Goal: Use online tool/utility

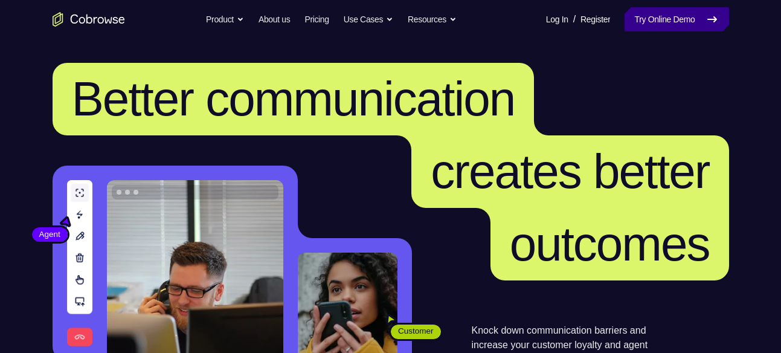
click at [652, 24] on link "Try Online Demo" at bounding box center [677, 19] width 104 height 24
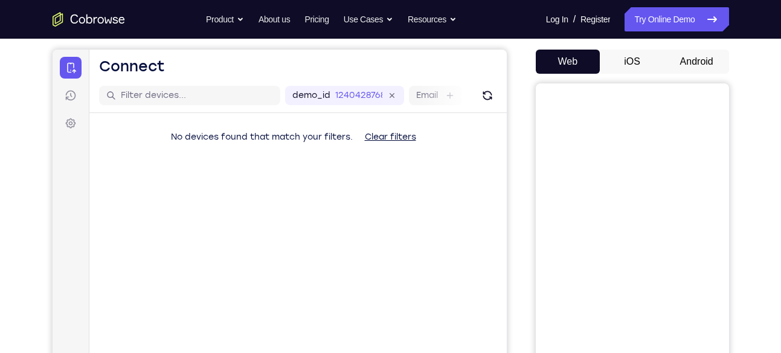
click at [706, 57] on button "Android" at bounding box center [696, 62] width 65 height 24
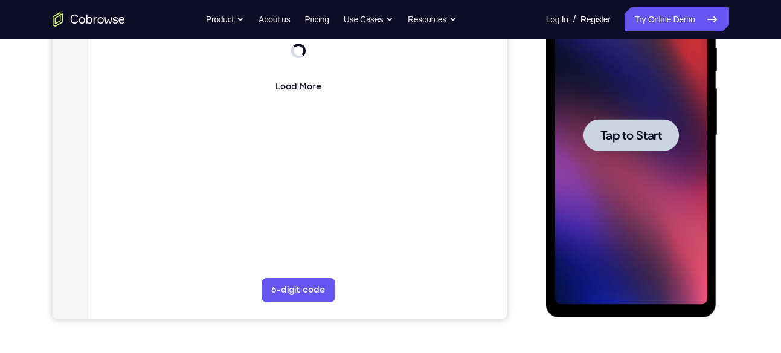
click at [637, 134] on span "Tap to Start" at bounding box center [631, 135] width 62 height 12
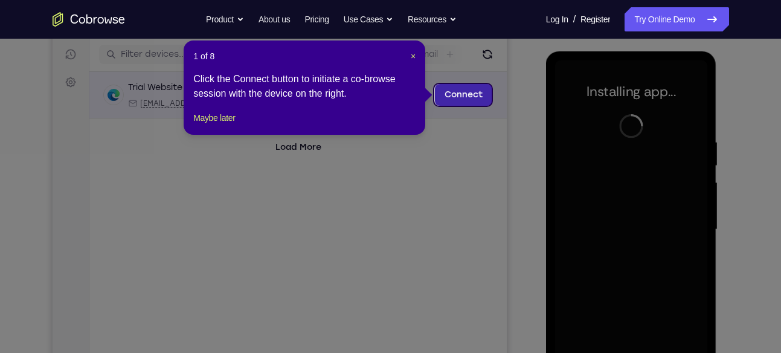
scroll to position [148, 0]
click at [411, 56] on span "×" at bounding box center [413, 57] width 5 height 10
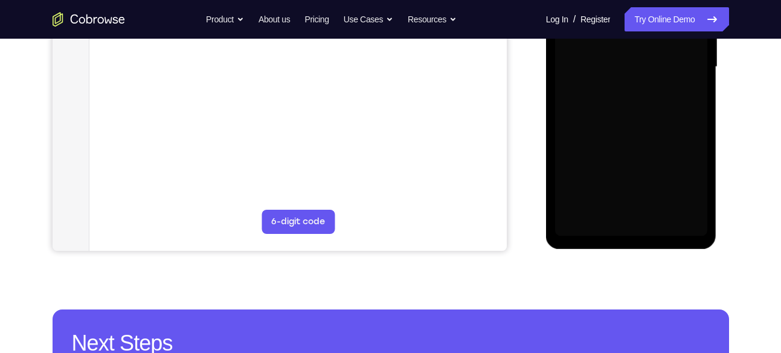
scroll to position [314, 0]
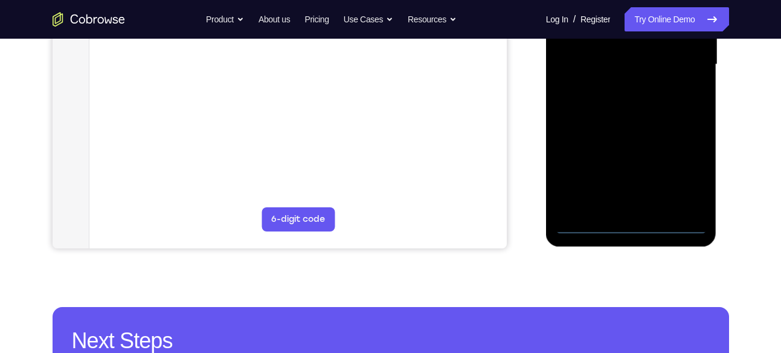
click at [631, 224] on div at bounding box center [631, 64] width 152 height 338
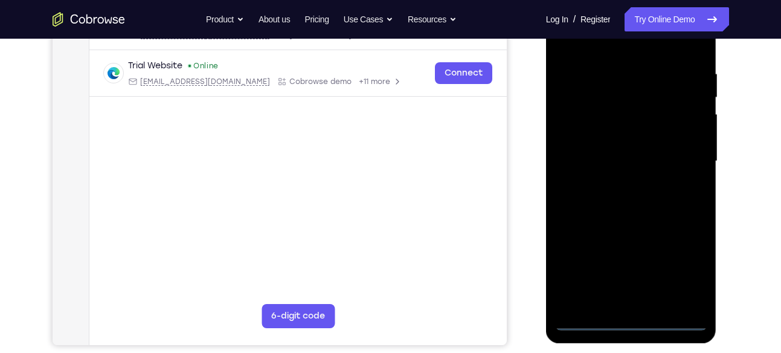
scroll to position [216, 0]
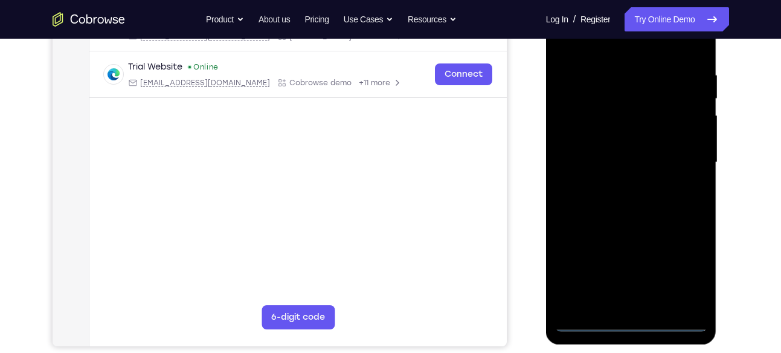
click at [680, 269] on div at bounding box center [631, 162] width 152 height 338
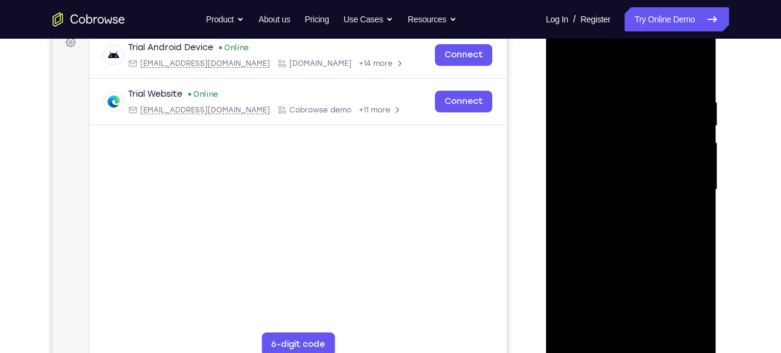
scroll to position [173, 0]
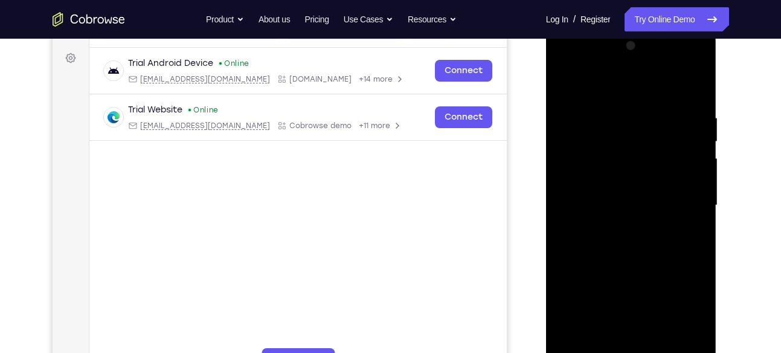
click at [594, 85] on div at bounding box center [631, 205] width 152 height 338
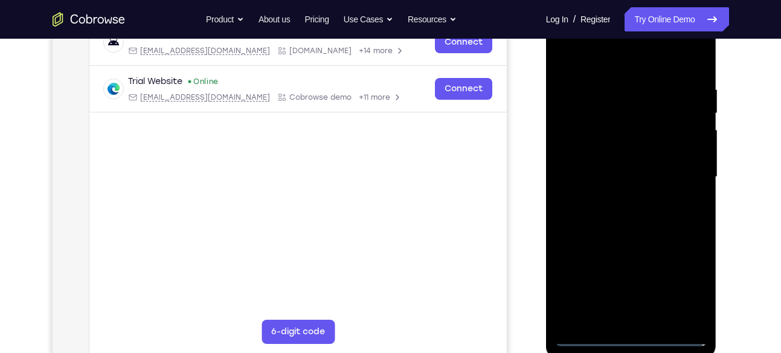
scroll to position [202, 0]
click at [682, 169] on div at bounding box center [631, 176] width 152 height 338
click at [619, 314] on div at bounding box center [631, 176] width 152 height 338
click at [576, 167] on div at bounding box center [631, 176] width 152 height 338
click at [611, 175] on div at bounding box center [631, 176] width 152 height 338
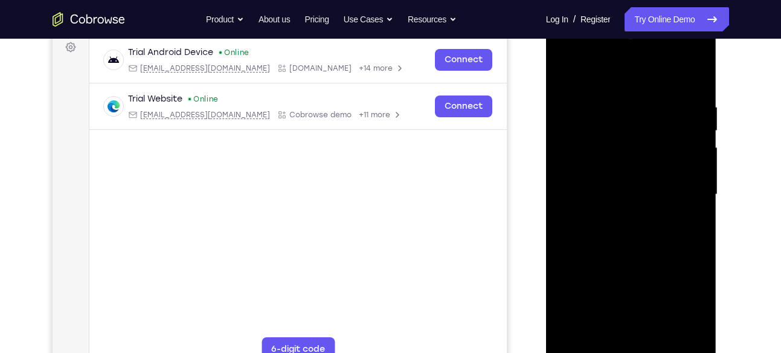
scroll to position [184, 0]
click at [632, 246] on div at bounding box center [631, 194] width 152 height 338
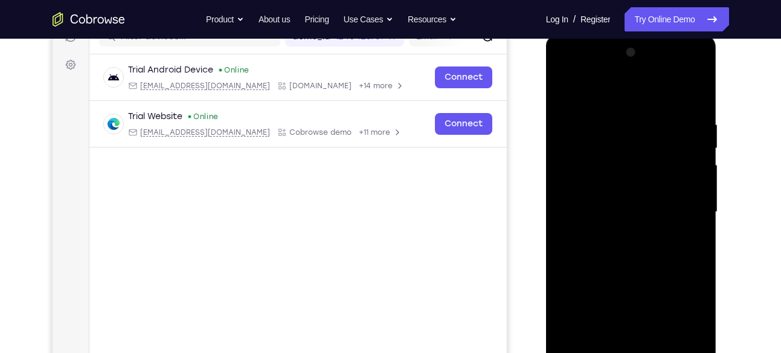
scroll to position [190, 0]
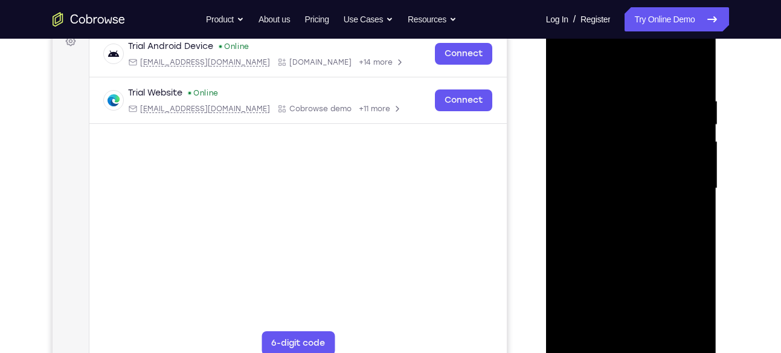
drag, startPoint x: 607, startPoint y: 67, endPoint x: 603, endPoint y: 4, distance: 62.9
click at [603, 10] on html "Online web based iOS Simulators and Android Emulators. Run iPhone, iPad, Mobile…" at bounding box center [632, 191] width 172 height 362
drag, startPoint x: 613, startPoint y: 98, endPoint x: 689, endPoint y: 212, distance: 136.9
click at [689, 212] on div at bounding box center [631, 188] width 152 height 338
click at [604, 328] on div at bounding box center [631, 188] width 152 height 338
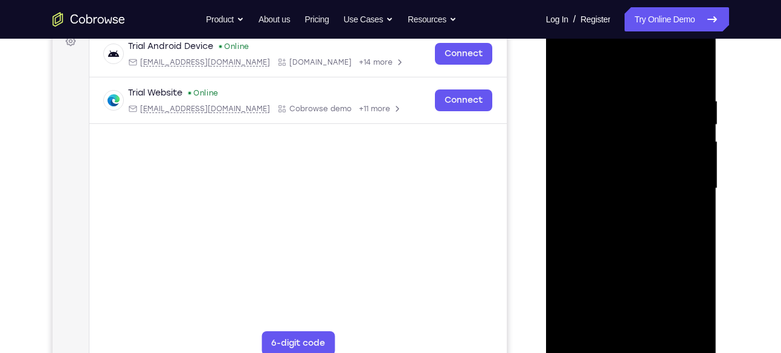
click at [697, 136] on div at bounding box center [631, 188] width 152 height 338
click at [697, 106] on div at bounding box center [631, 188] width 152 height 338
click at [696, 102] on div at bounding box center [631, 188] width 152 height 338
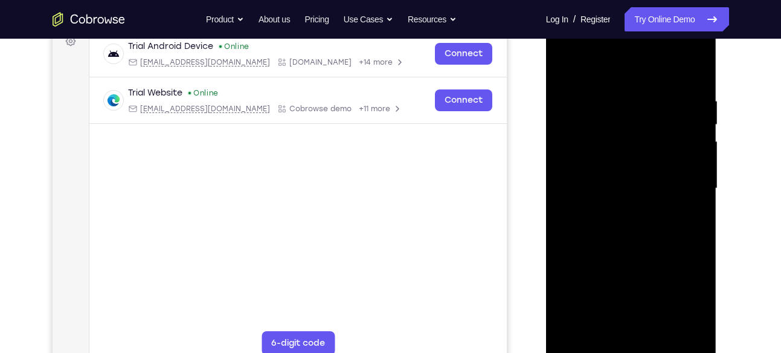
drag, startPoint x: 699, startPoint y: 163, endPoint x: 541, endPoint y: 181, distance: 158.6
click at [546, 181] on html "Online web based iOS Simulators and Android Emulators. Run iPhone, iPad, Mobile…" at bounding box center [632, 191] width 172 height 362
drag, startPoint x: 687, startPoint y: 184, endPoint x: 515, endPoint y: 201, distance: 173.6
click at [546, 201] on html "Online web based iOS Simulators and Android Emulators. Run iPhone, iPad, Mobile…" at bounding box center [632, 191] width 172 height 362
drag, startPoint x: 703, startPoint y: 177, endPoint x: 520, endPoint y: 180, distance: 183.1
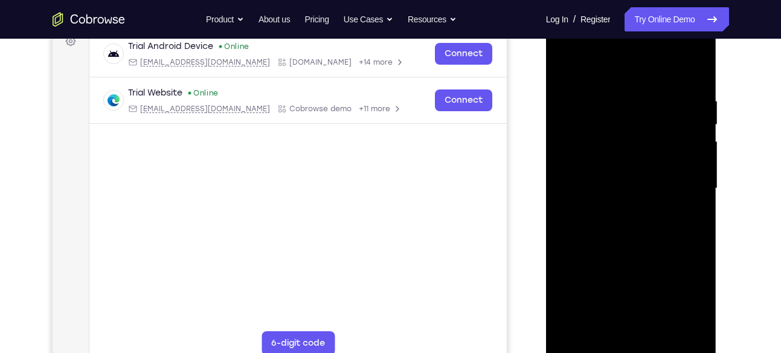
click at [546, 180] on html "Online web based iOS Simulators and Android Emulators. Run iPhone, iPad, Mobile…" at bounding box center [632, 191] width 172 height 362
drag, startPoint x: 698, startPoint y: 178, endPoint x: 448, endPoint y: 188, distance: 250.3
click at [546, 188] on html "Online web based iOS Simulators and Android Emulators. Run iPhone, iPad, Mobile…" at bounding box center [632, 191] width 172 height 362
click at [694, 74] on div at bounding box center [631, 188] width 152 height 338
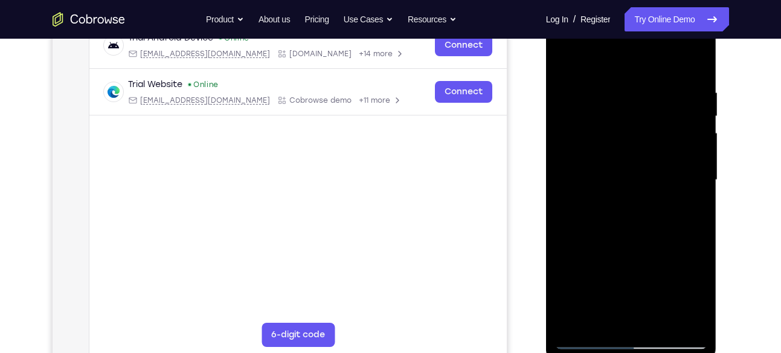
scroll to position [199, 0]
click at [589, 338] on div at bounding box center [631, 179] width 152 height 338
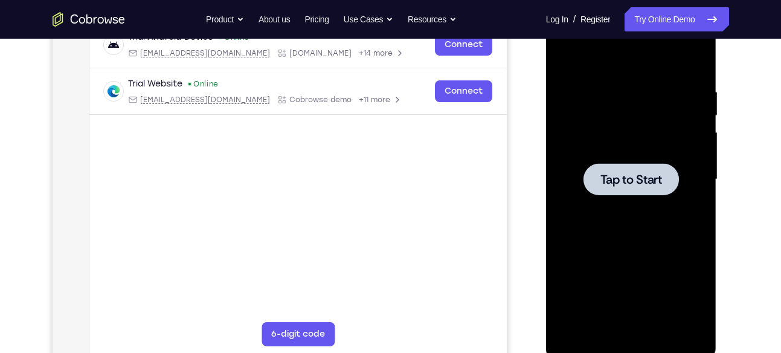
click at [623, 176] on span "Tap to Start" at bounding box center [631, 179] width 62 height 12
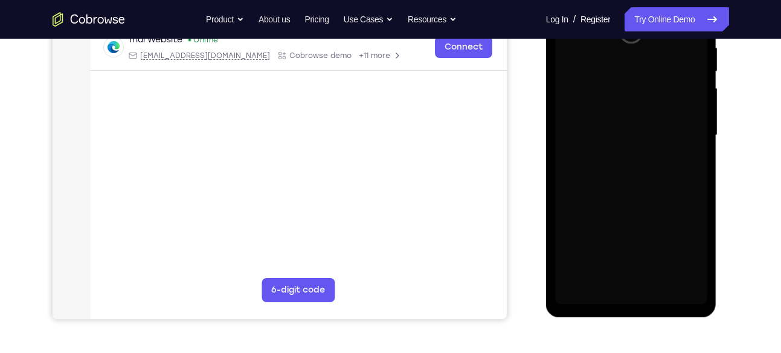
scroll to position [243, 0]
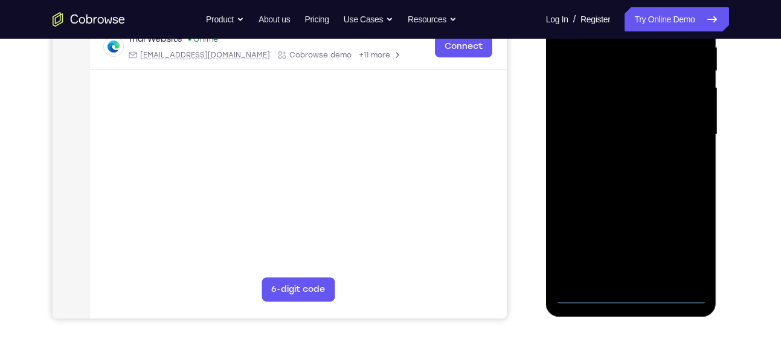
click at [625, 293] on div at bounding box center [631, 135] width 152 height 338
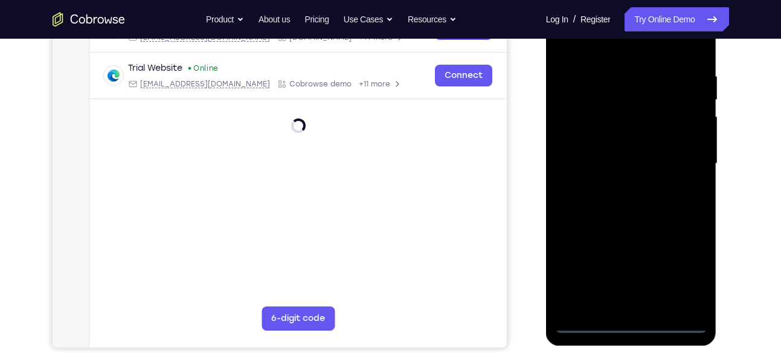
scroll to position [214, 0]
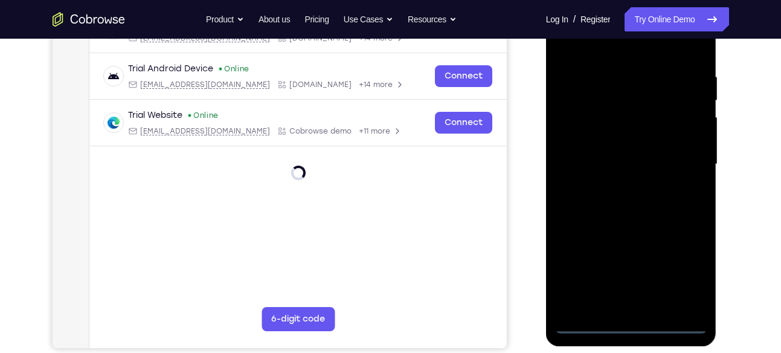
click at [686, 279] on div at bounding box center [631, 164] width 152 height 338
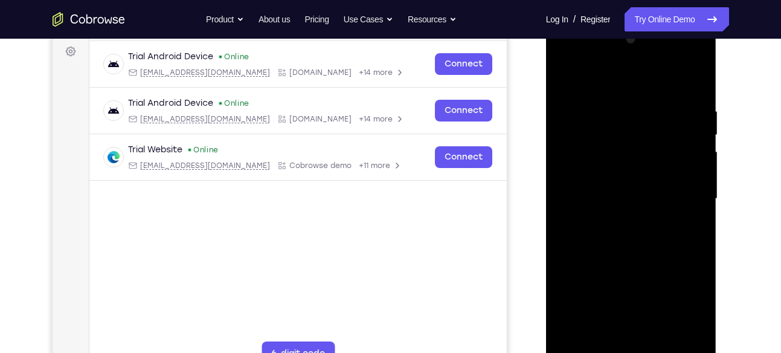
scroll to position [179, 0]
drag, startPoint x: 600, startPoint y: 82, endPoint x: 1069, endPoint y: 73, distance: 468.9
click at [600, 82] on div at bounding box center [631, 199] width 152 height 338
click at [583, 82] on div at bounding box center [631, 199] width 152 height 338
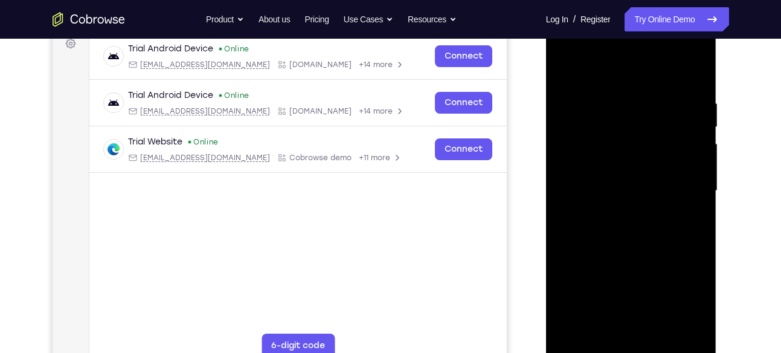
scroll to position [191, 0]
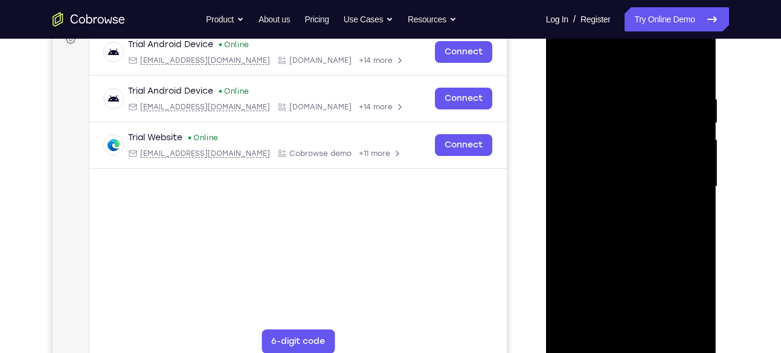
click at [683, 180] on div at bounding box center [631, 187] width 152 height 338
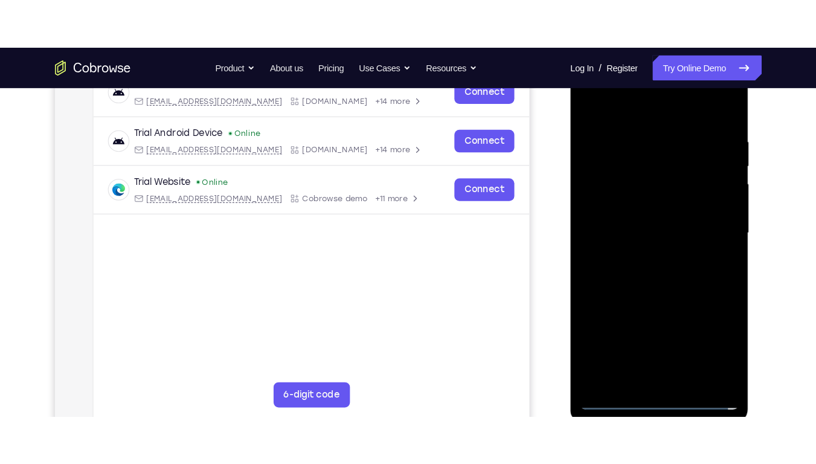
scroll to position [200, 0]
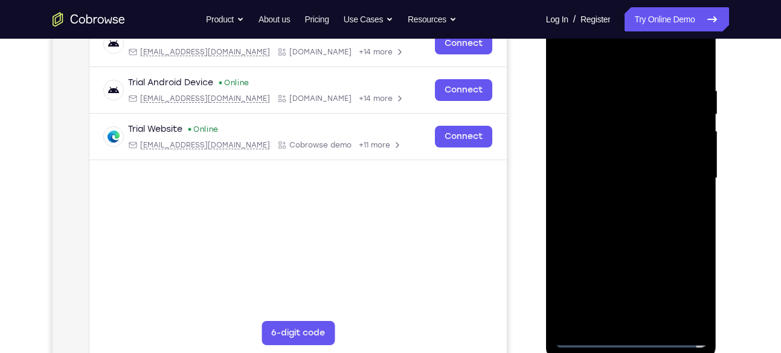
click at [617, 197] on div at bounding box center [631, 178] width 152 height 338
click at [609, 169] on div at bounding box center [631, 178] width 152 height 338
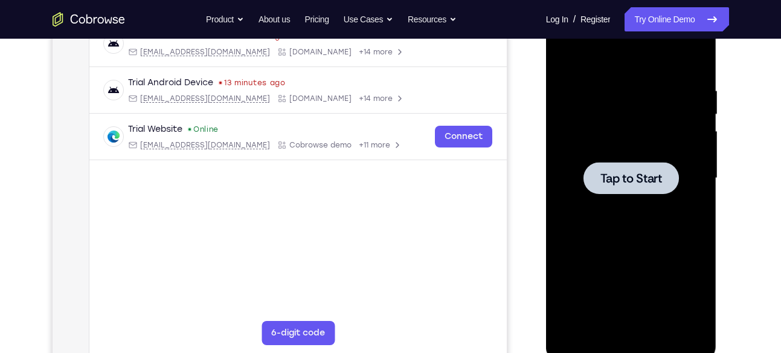
click at [623, 188] on div at bounding box center [631, 178] width 95 height 32
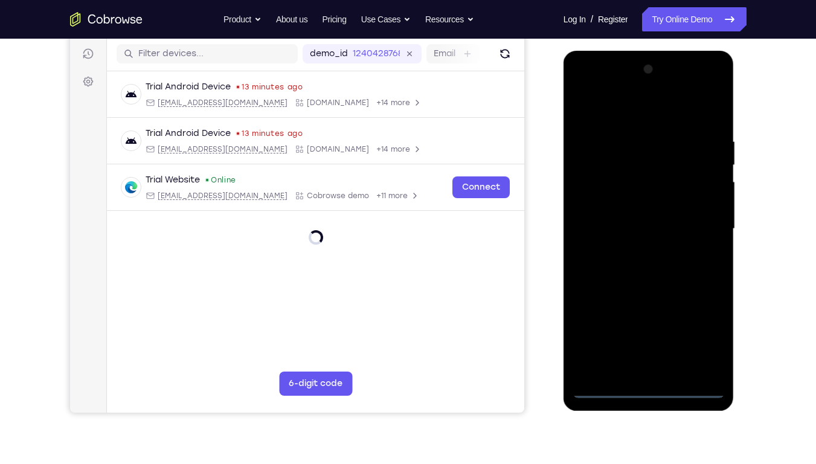
scroll to position [149, 0]
click at [651, 352] on div at bounding box center [649, 229] width 152 height 338
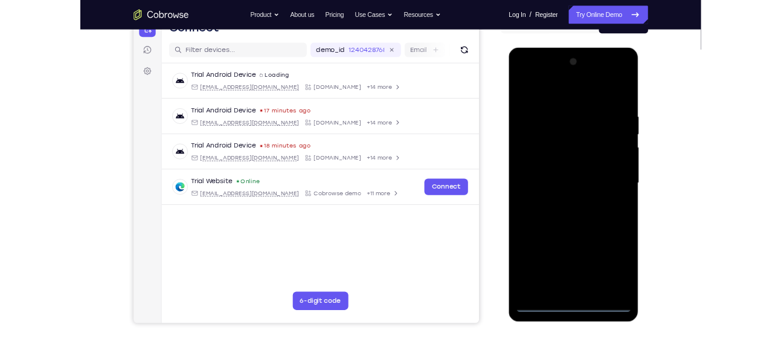
scroll to position [136, 0]
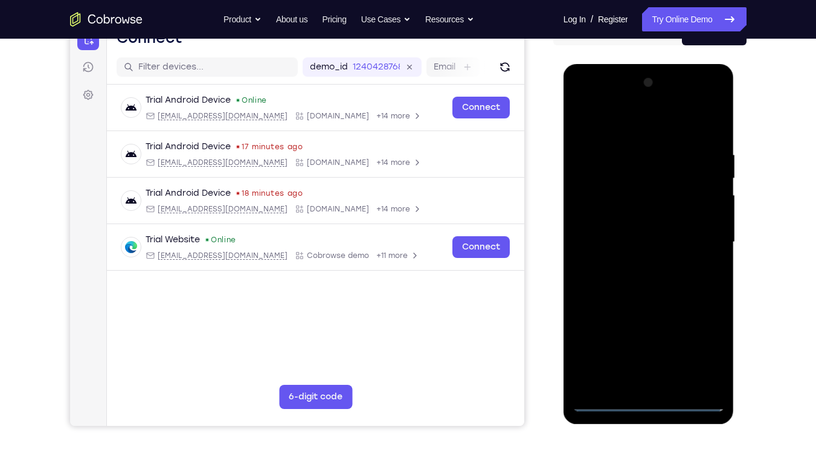
click at [698, 346] on div at bounding box center [649, 242] width 152 height 338
click at [601, 121] on div at bounding box center [649, 242] width 152 height 338
click at [599, 209] on div at bounding box center [649, 242] width 152 height 338
click at [610, 247] on div at bounding box center [649, 242] width 152 height 338
click at [635, 256] on div at bounding box center [649, 242] width 152 height 338
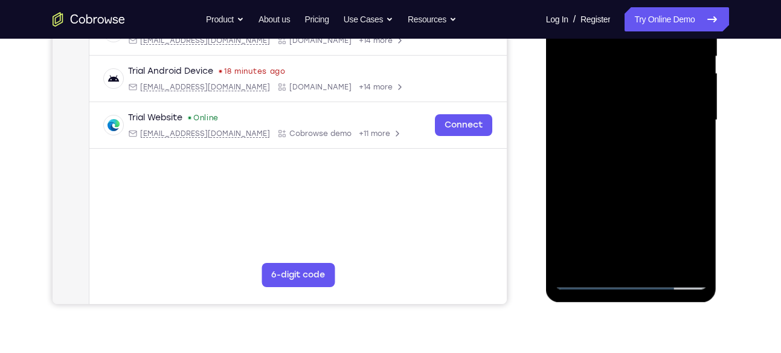
scroll to position [259, 0]
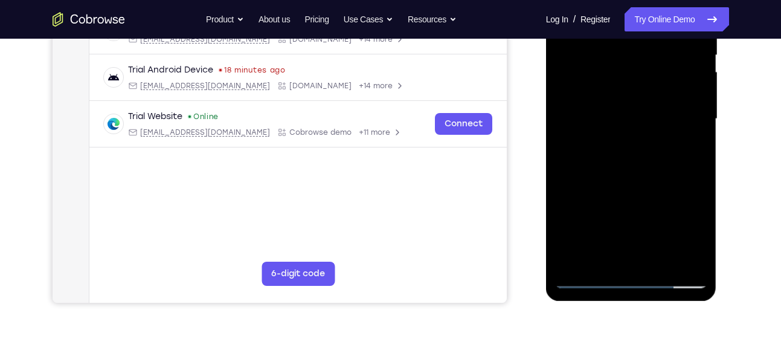
click at [634, 257] on div at bounding box center [631, 119] width 152 height 338
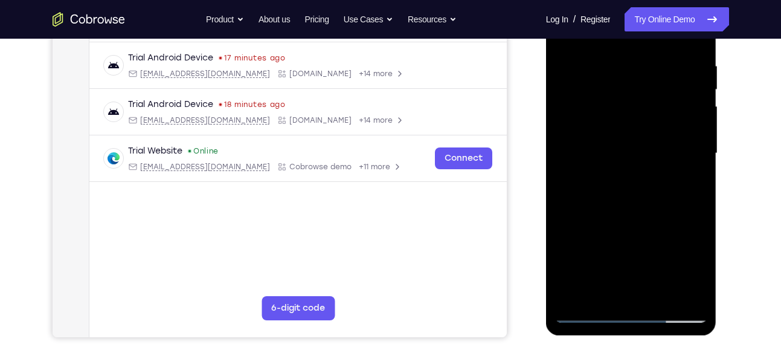
scroll to position [224, 0]
click at [700, 172] on div at bounding box center [631, 154] width 152 height 338
